Goal: Find specific page/section: Find specific page/section

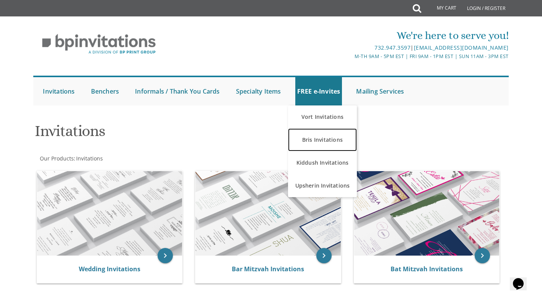
click at [314, 133] on link "Bris Invitations" at bounding box center [322, 140] width 69 height 23
click at [335, 142] on link "Bris Invitations" at bounding box center [322, 140] width 69 height 23
click at [315, 136] on link "Bris Invitations" at bounding box center [322, 140] width 69 height 23
click at [320, 137] on link "Bris Invitations" at bounding box center [322, 140] width 69 height 23
click at [322, 138] on link "Bris Invitations" at bounding box center [322, 140] width 69 height 23
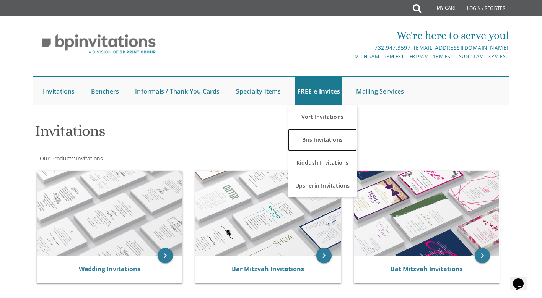
click at [317, 149] on link "Bris Invitations" at bounding box center [322, 140] width 69 height 23
click at [324, 139] on link "Bris Invitations" at bounding box center [322, 140] width 69 height 23
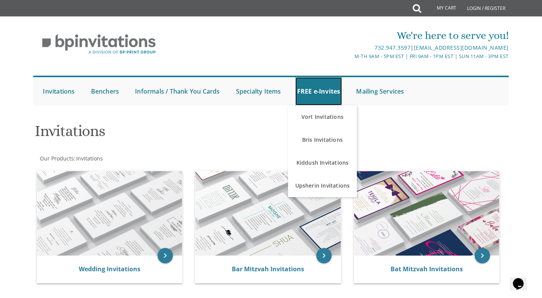
click at [334, 90] on link "FREE e-Invites" at bounding box center [318, 91] width 47 height 28
click at [429, 135] on div "Invitations" at bounding box center [271, 132] width 484 height 30
click at [316, 86] on link "FREE e-Invites" at bounding box center [318, 91] width 47 height 28
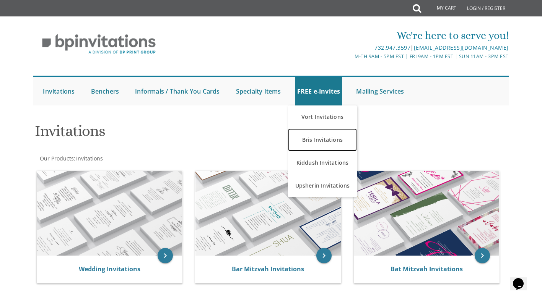
click at [332, 138] on link "Bris Invitations" at bounding box center [322, 140] width 69 height 23
click at [339, 145] on link "Bris Invitations" at bounding box center [322, 140] width 69 height 23
click at [345, 146] on link "Bris Invitations" at bounding box center [322, 140] width 69 height 23
click at [348, 145] on link "Bris Invitations" at bounding box center [322, 140] width 69 height 23
click at [288, 129] on link "Bris Invitations" at bounding box center [322, 140] width 69 height 23
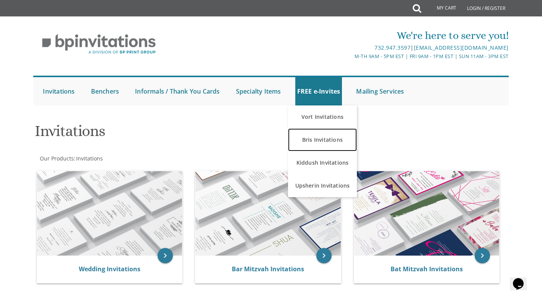
click at [328, 145] on link "Bris Invitations" at bounding box center [322, 140] width 69 height 23
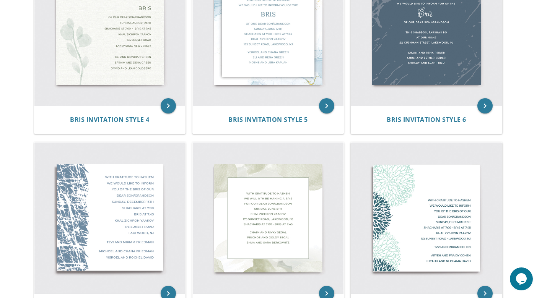
scroll to position [396, 0]
